Goal: Check status

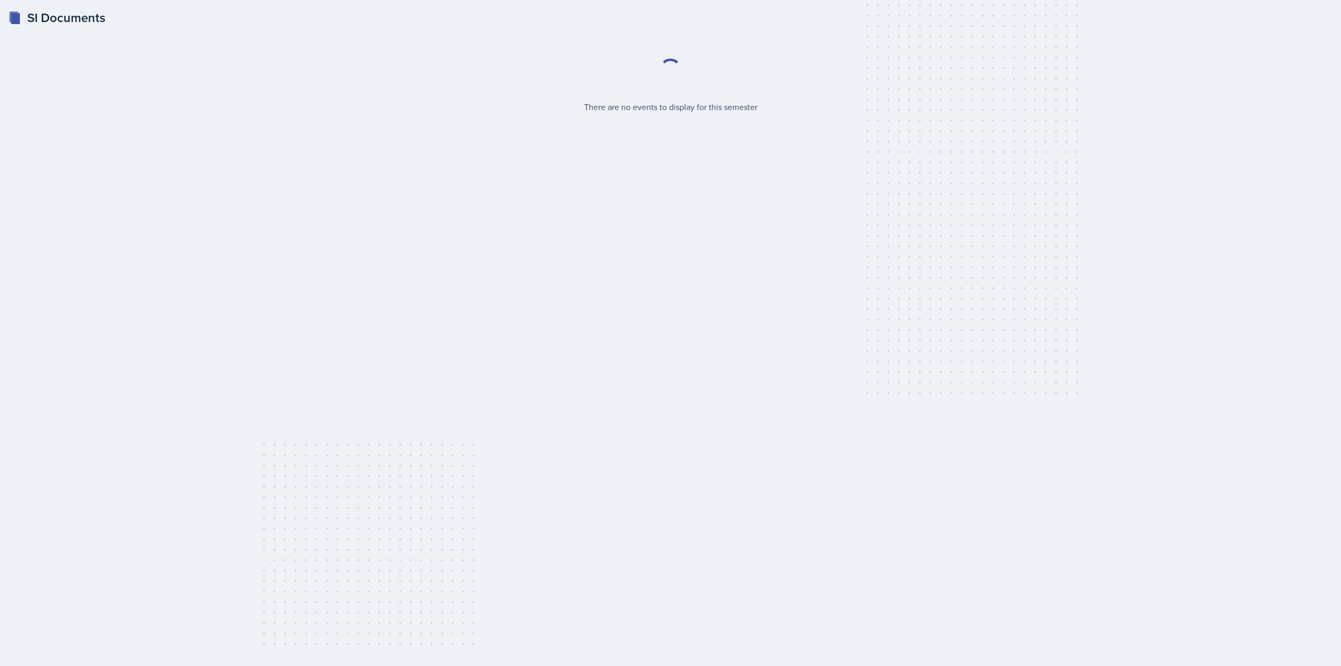
select select "2bed604d-1099-4043-b1bc-2365e8740244"
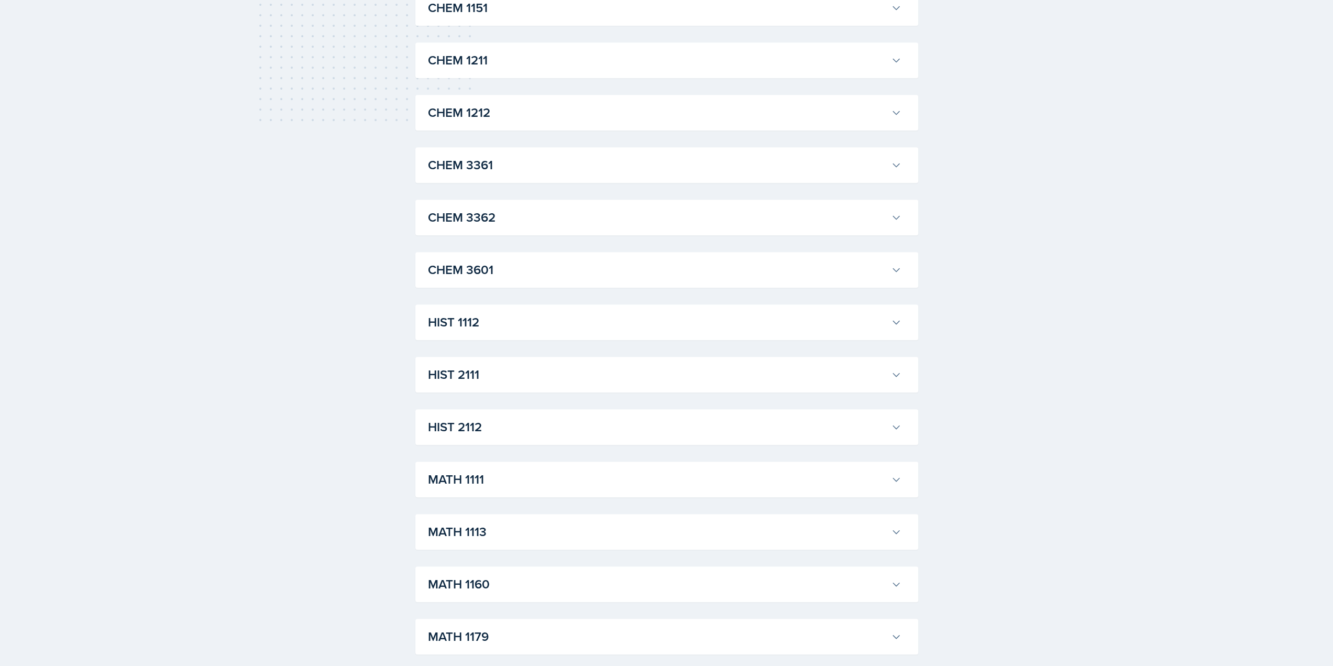
scroll to position [629, 0]
click at [895, 376] on icon at bounding box center [896, 374] width 6 height 3
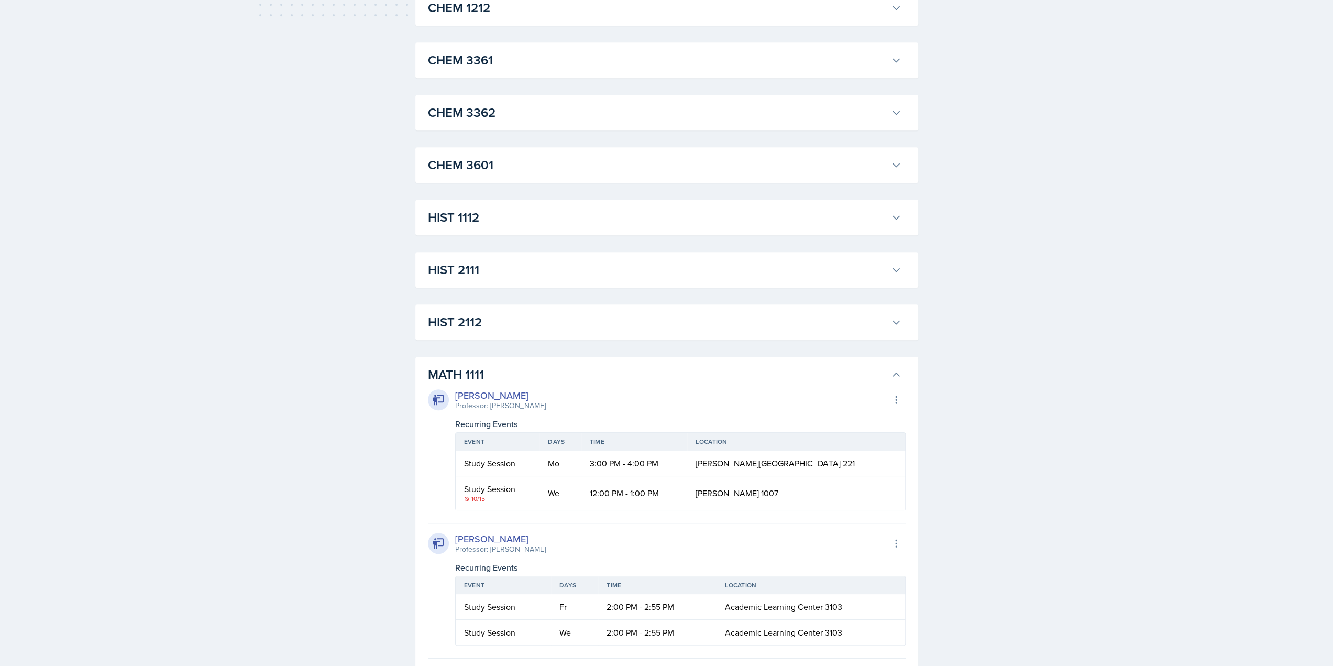
click at [896, 375] on icon at bounding box center [896, 374] width 10 height 10
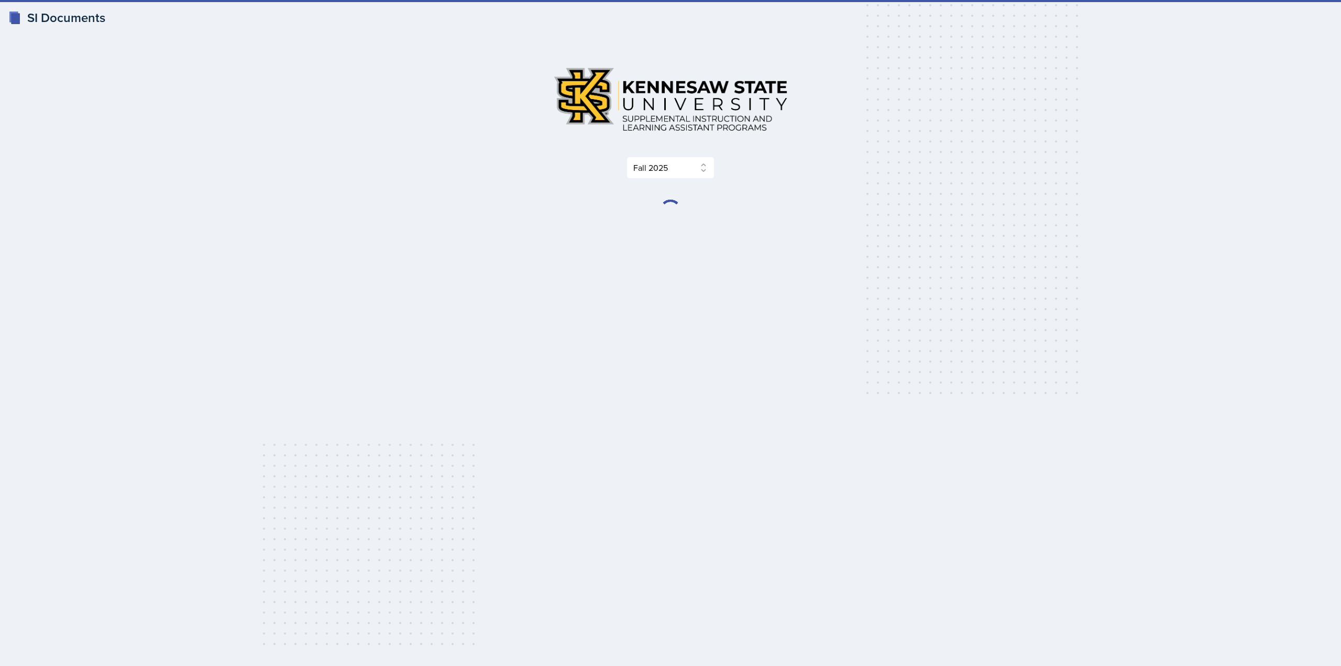
select select "2bed604d-1099-4043-b1bc-2365e8740244"
